Goal: Information Seeking & Learning: Understand process/instructions

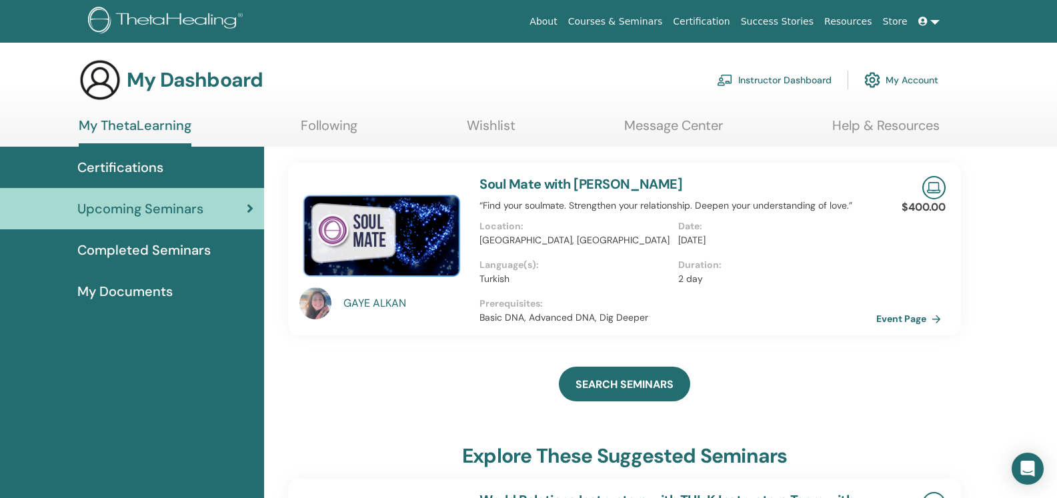
click at [793, 75] on link "Instructor Dashboard" at bounding box center [774, 79] width 115 height 29
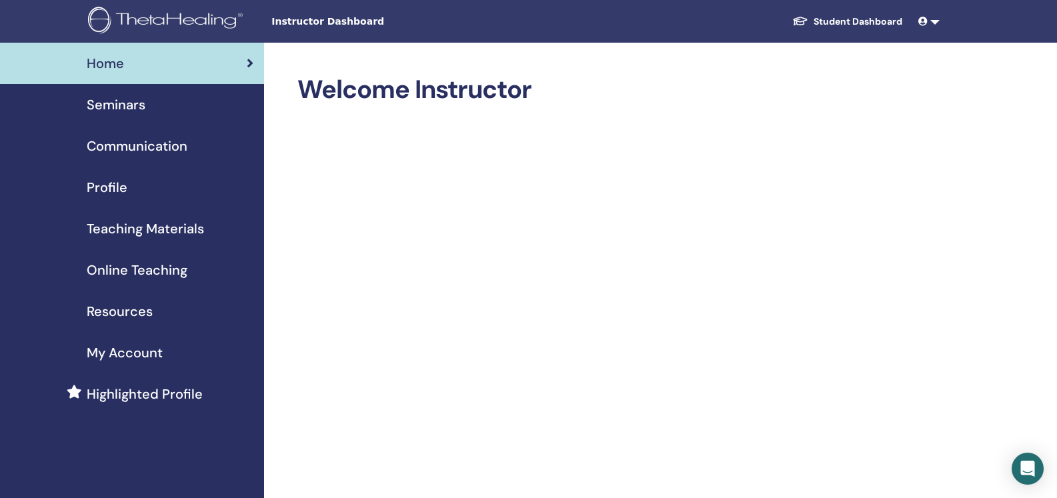
click at [152, 270] on span "Online Teaching" at bounding box center [137, 270] width 101 height 20
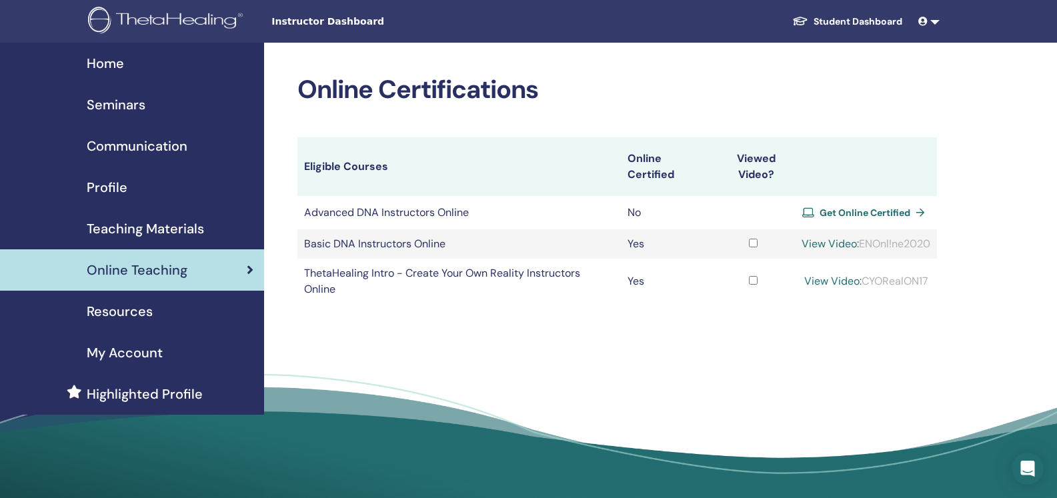
click at [849, 241] on link "View Video:" at bounding box center [829, 244] width 57 height 14
